Goal: Navigation & Orientation: Go to known website

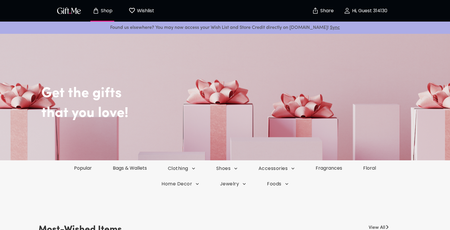
click at [371, 8] on p "Hi, Guest 314130" at bounding box center [369, 10] width 37 height 5
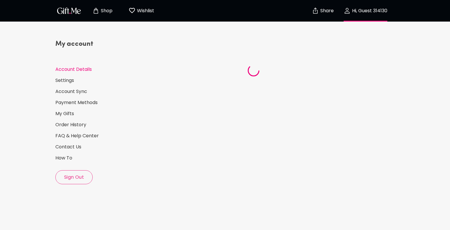
select select "US"
